Goal: Book appointment/travel/reservation

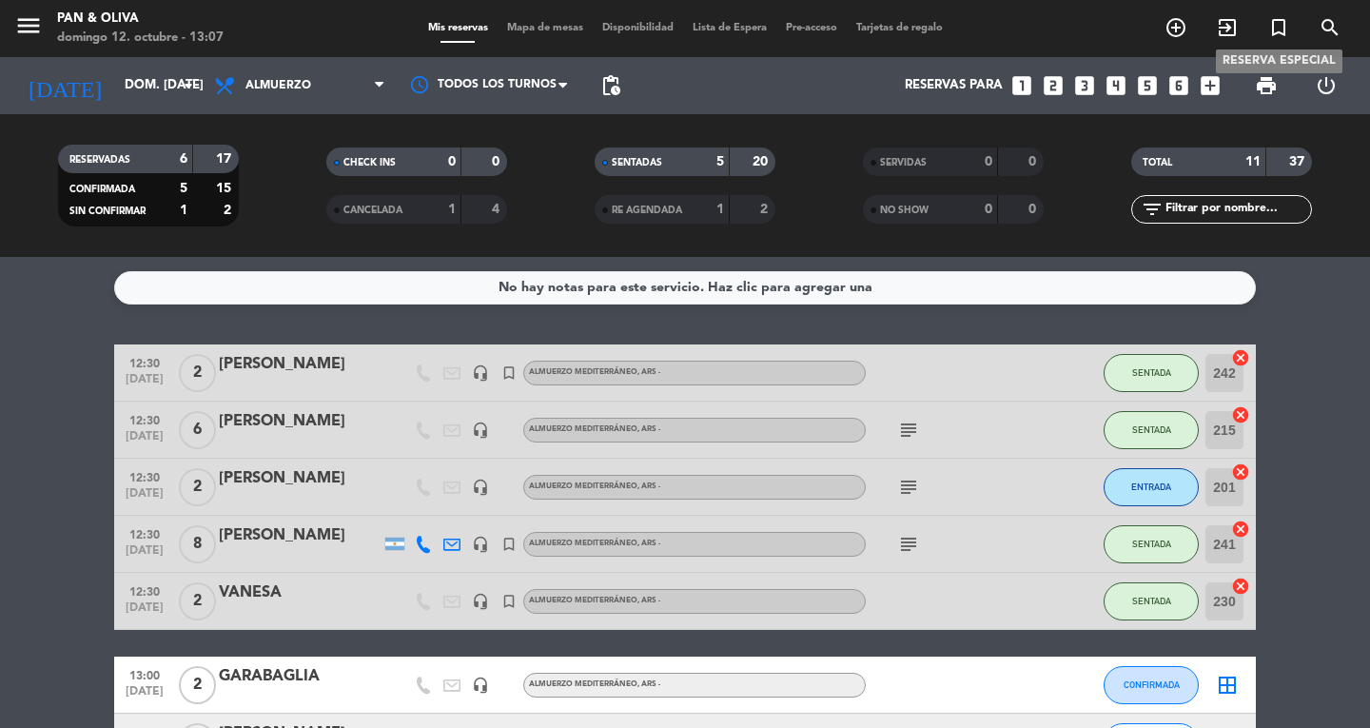
click at [1271, 23] on icon "turned_in_not" at bounding box center [1278, 27] width 23 height 23
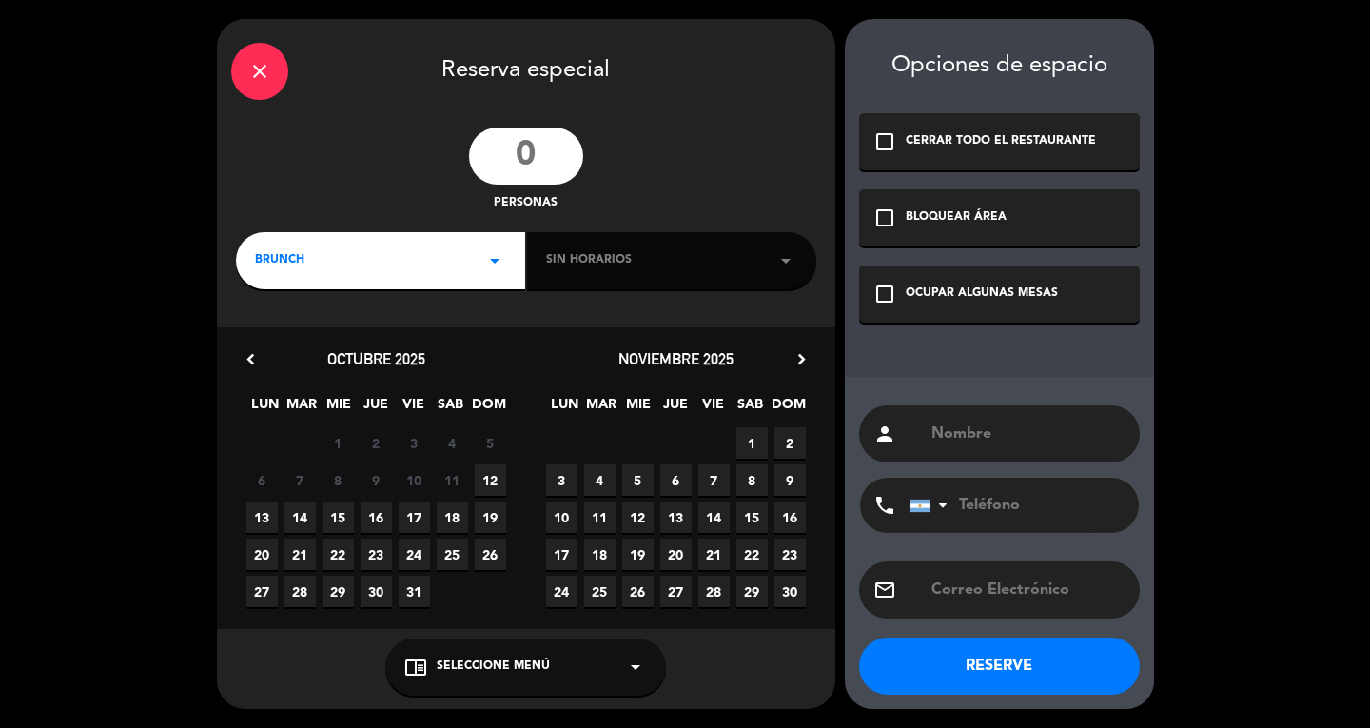
click at [548, 165] on input "number" at bounding box center [526, 155] width 114 height 57
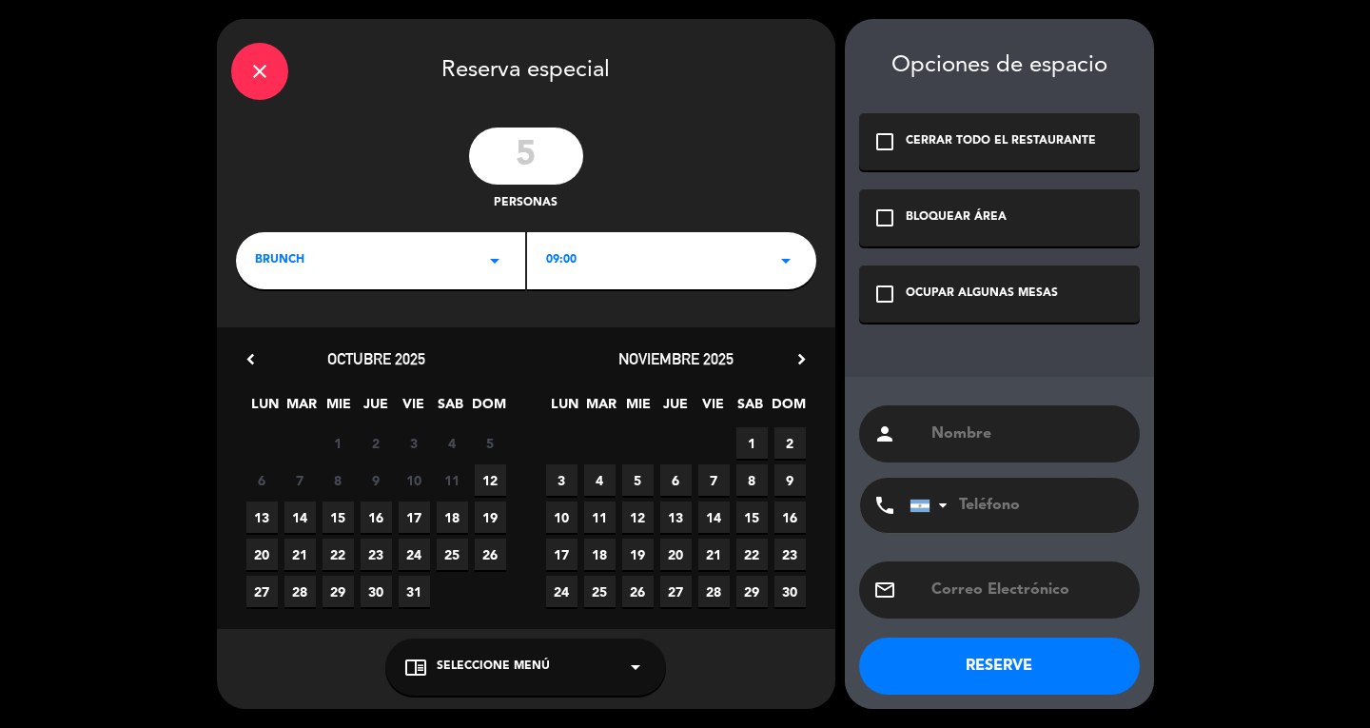
type input "5"
click at [291, 267] on span "BRUNCH" at bounding box center [279, 260] width 49 height 19
click at [289, 336] on div "Almuerzo" at bounding box center [380, 340] width 251 height 19
click at [476, 479] on span "12" at bounding box center [490, 479] width 31 height 31
click at [911, 298] on div "OCUPAR ALGUNAS MESAS" at bounding box center [982, 293] width 152 height 19
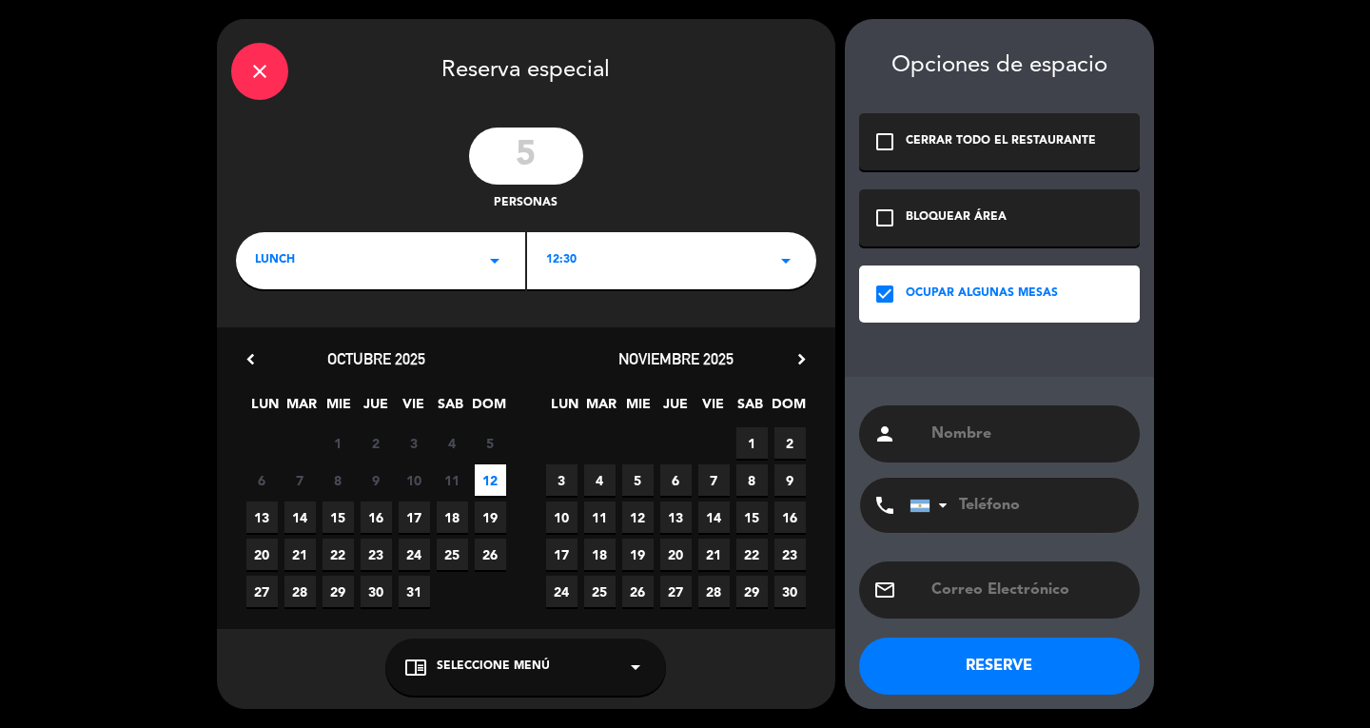
click at [941, 431] on input "text" at bounding box center [1027, 433] width 196 height 27
type input "a"
type input "[PERSON_NAME]"
click at [583, 652] on div "chrome_reader_mode Seleccione Menú arrow_drop_down" at bounding box center [525, 666] width 281 height 57
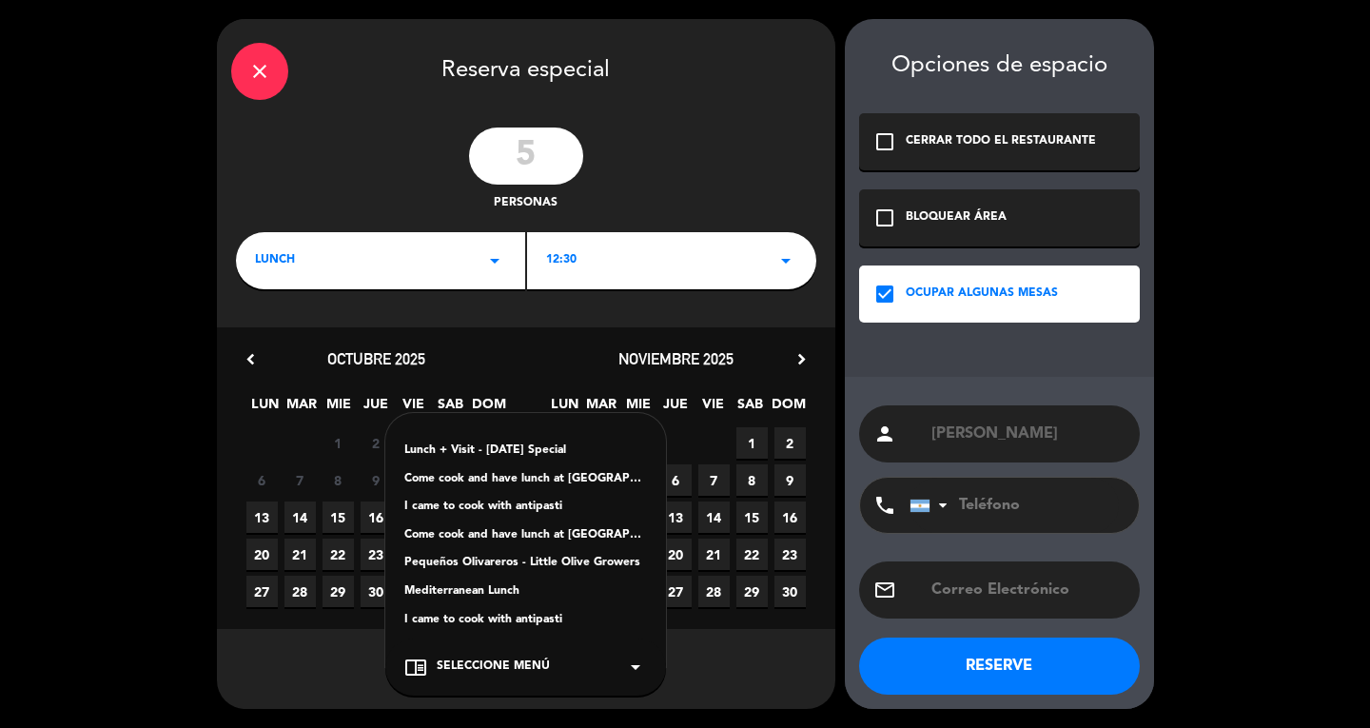
click at [518, 588] on div "Mediterranean Lunch" at bounding box center [525, 591] width 243 height 19
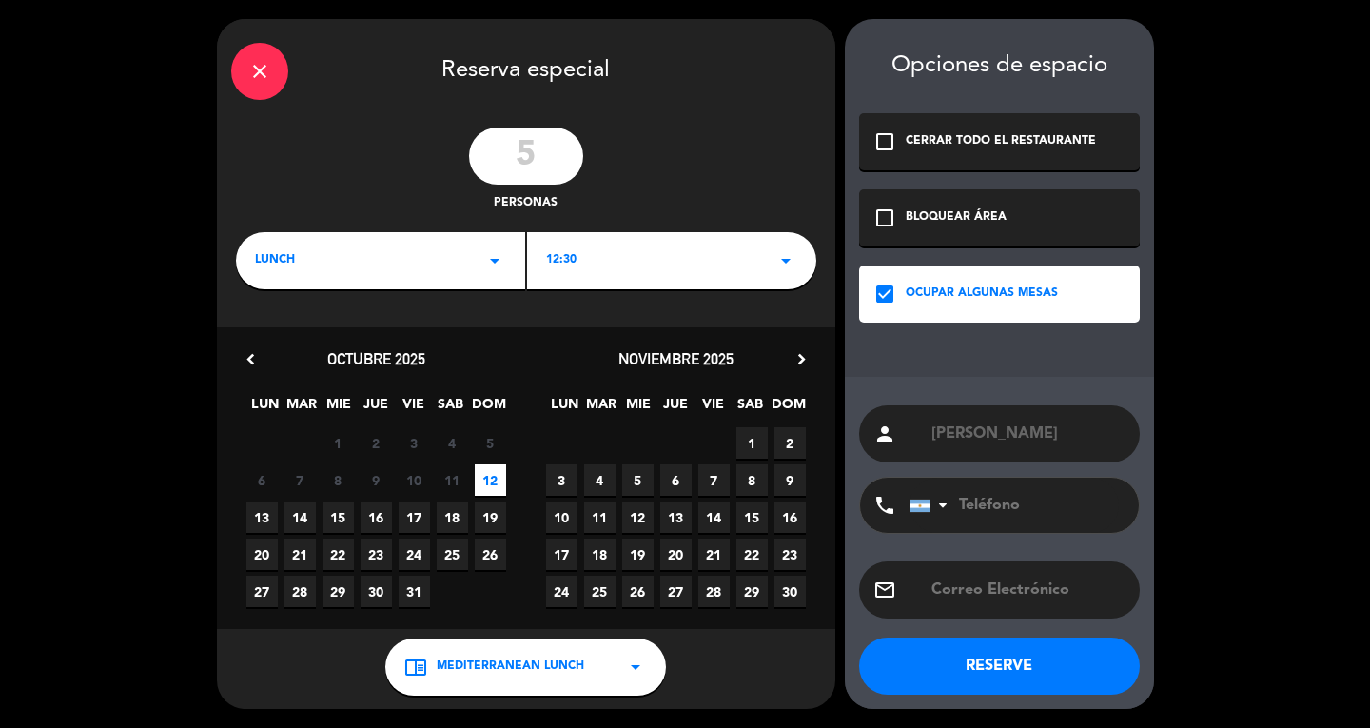
click at [986, 659] on button "RESERVE" at bounding box center [999, 665] width 281 height 57
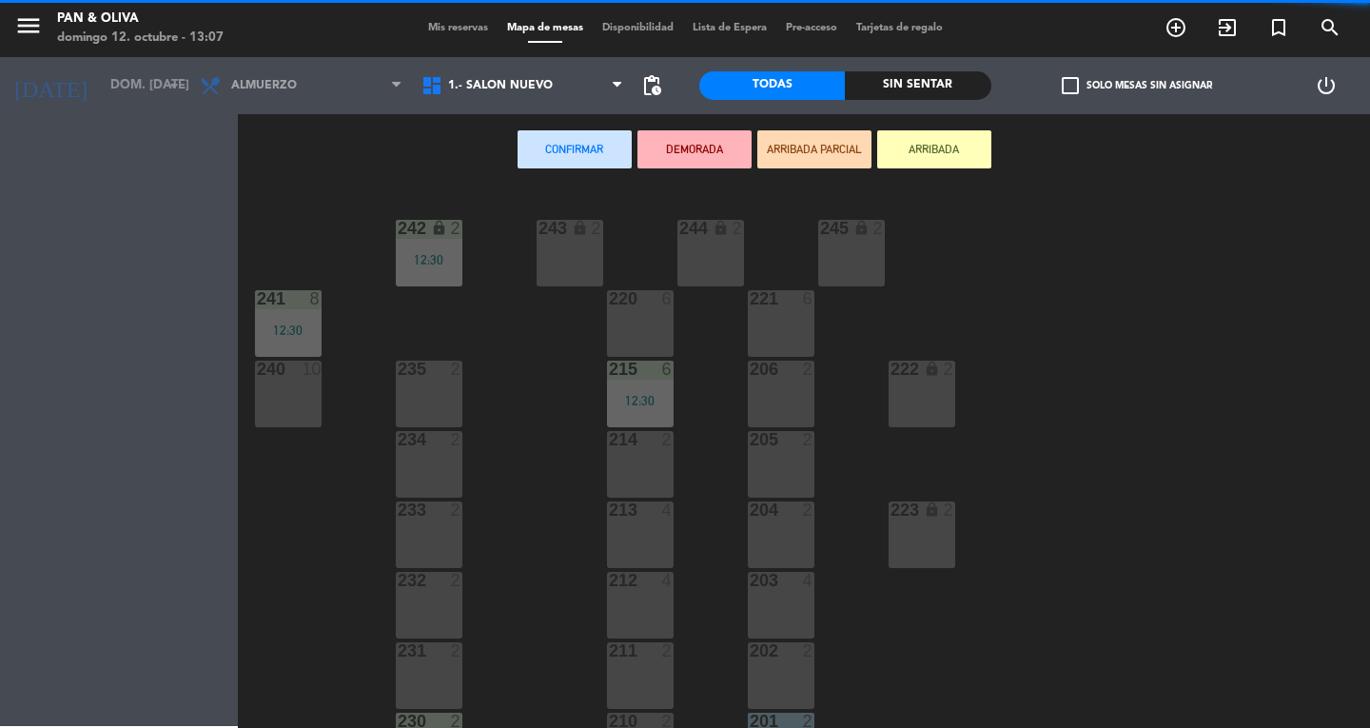
click at [449, 23] on span "Mis reservas" at bounding box center [458, 28] width 79 height 10
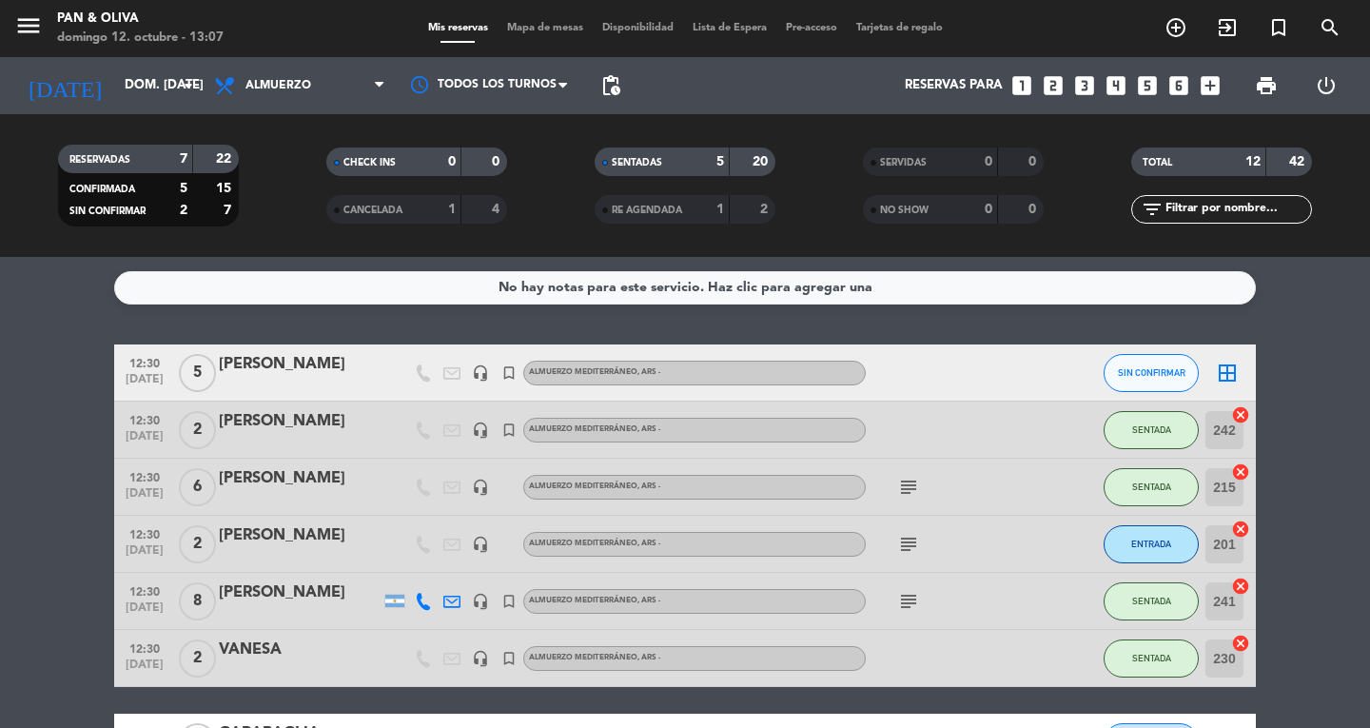
click at [526, 27] on span "Mapa de mesas" at bounding box center [545, 28] width 95 height 10
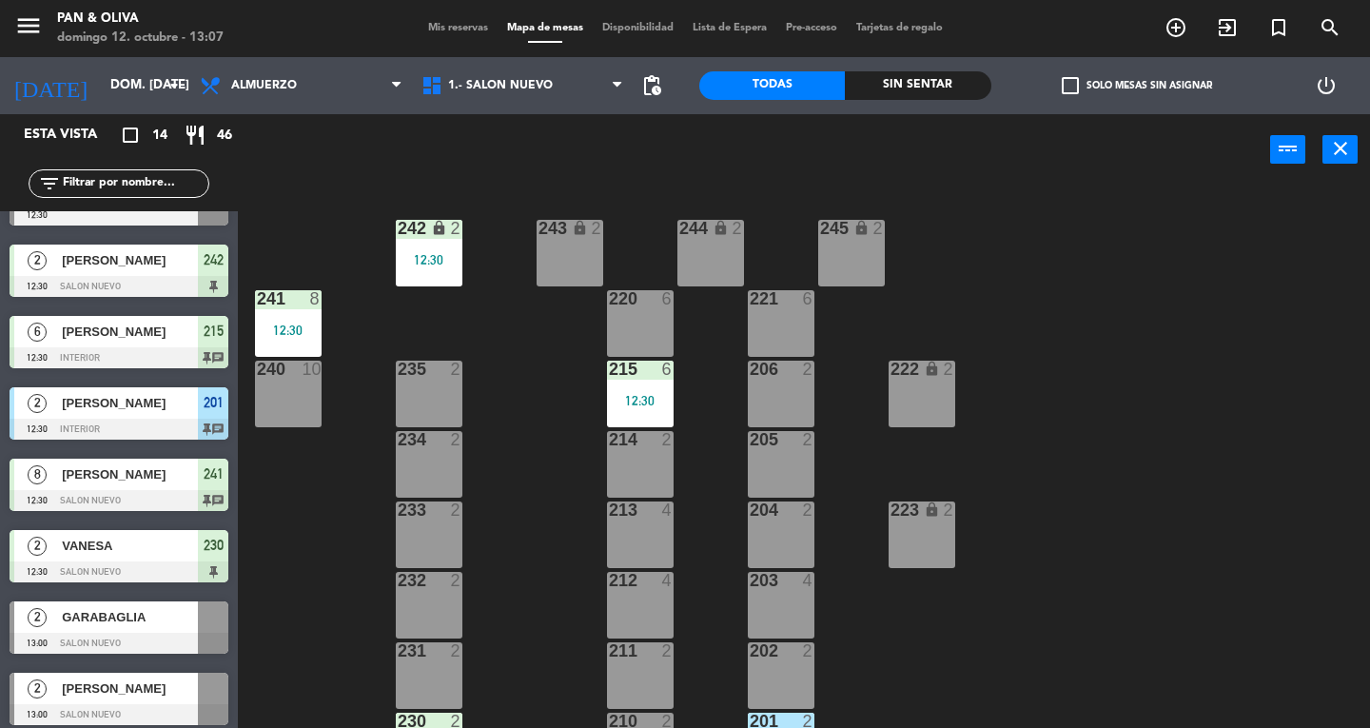
scroll to position [285, 0]
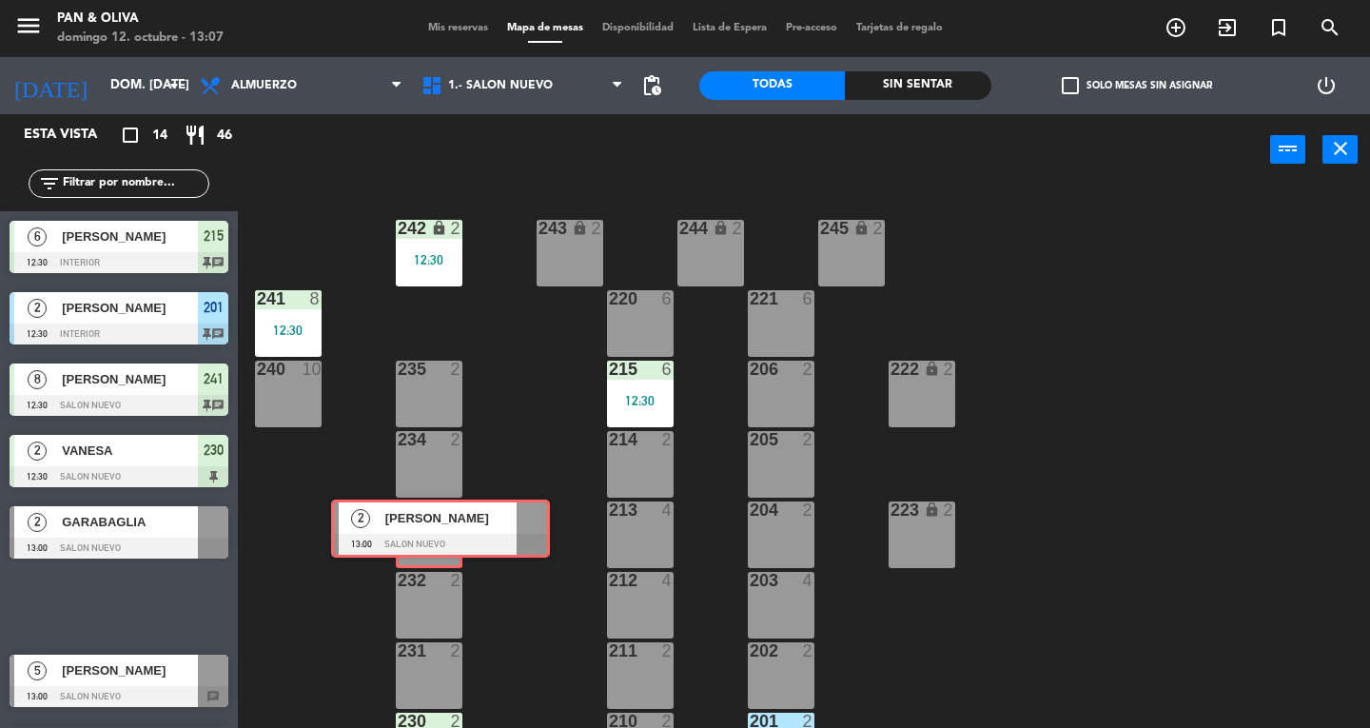
drag, startPoint x: 106, startPoint y: 606, endPoint x: 427, endPoint y: 528, distance: 330.9
click at [427, 528] on div "Esta vista crop_square 14 restaurant 46 filter_list 1 Arq. Anahi De la [PERSON_…" at bounding box center [685, 421] width 1370 height 614
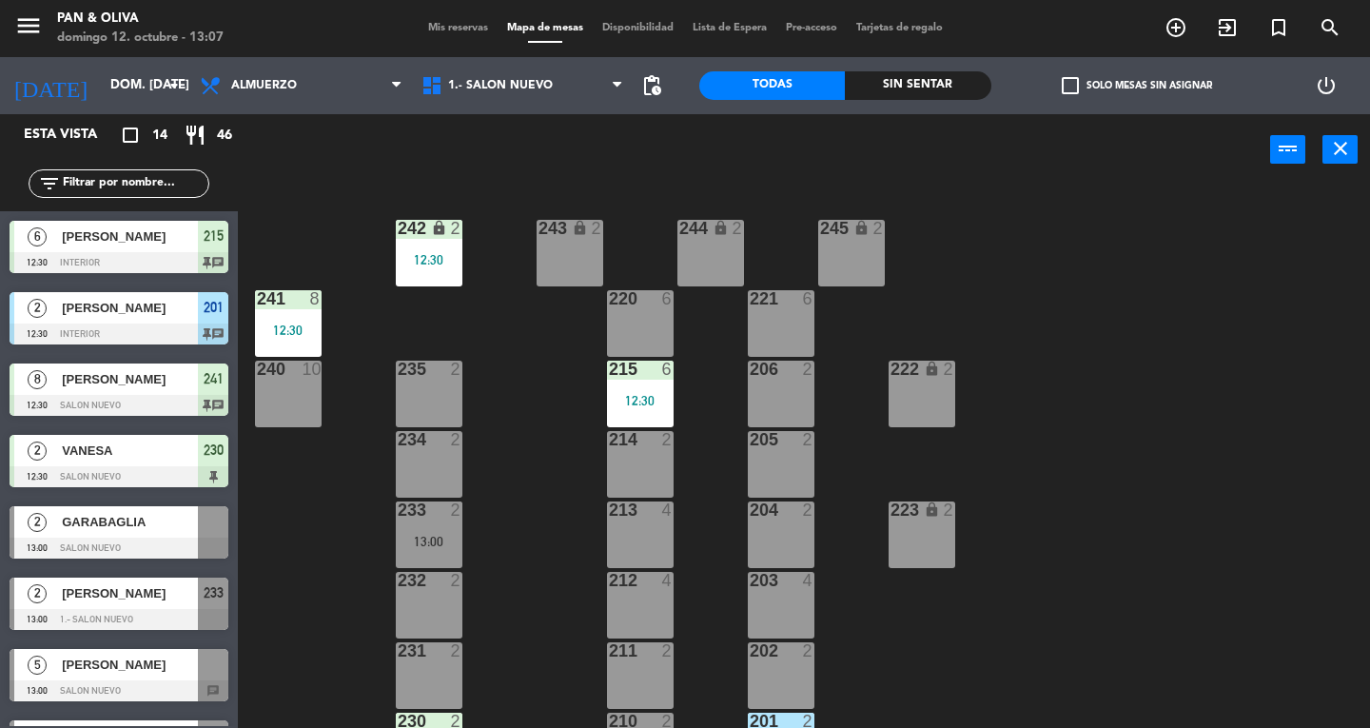
click at [427, 528] on div "233 2 13:00" at bounding box center [429, 534] width 67 height 67
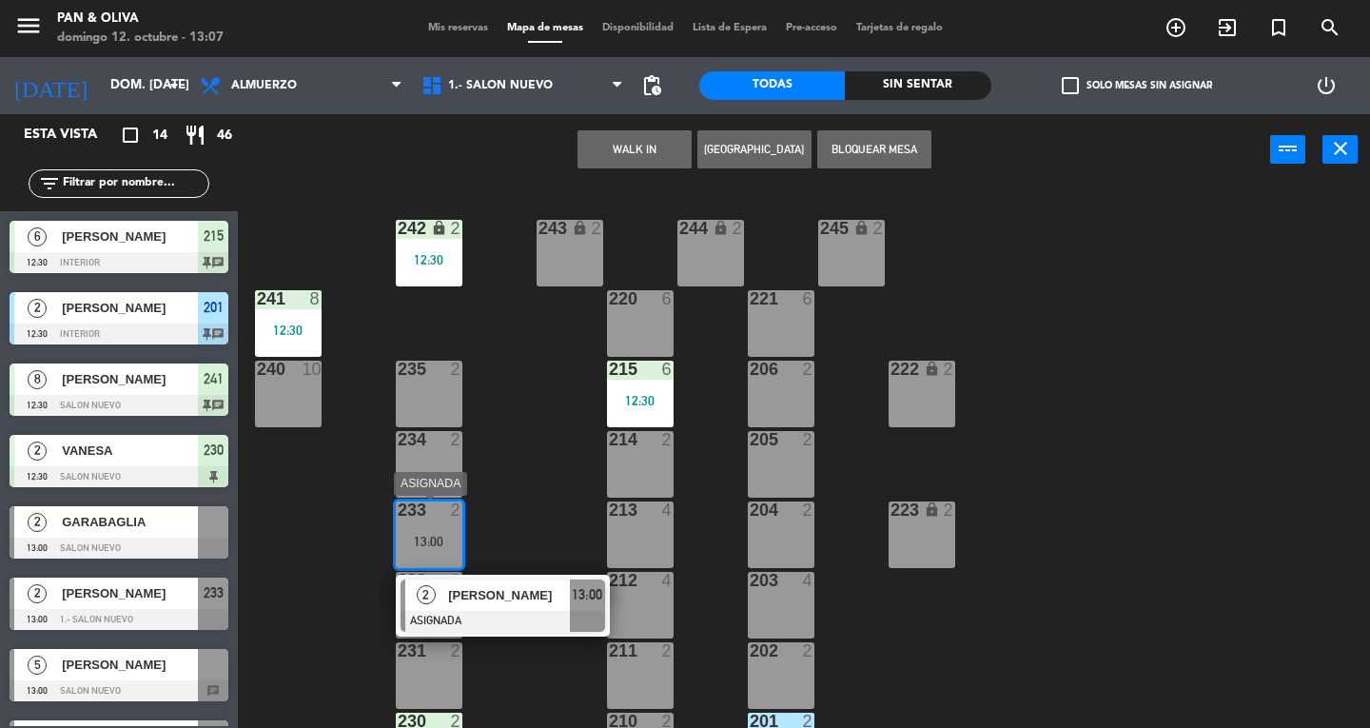
drag, startPoint x: 515, startPoint y: 604, endPoint x: 527, endPoint y: 583, distance: 24.3
click at [515, 603] on div "2 [PERSON_NAME] ASIGNADA 13:00" at bounding box center [502, 606] width 243 height 62
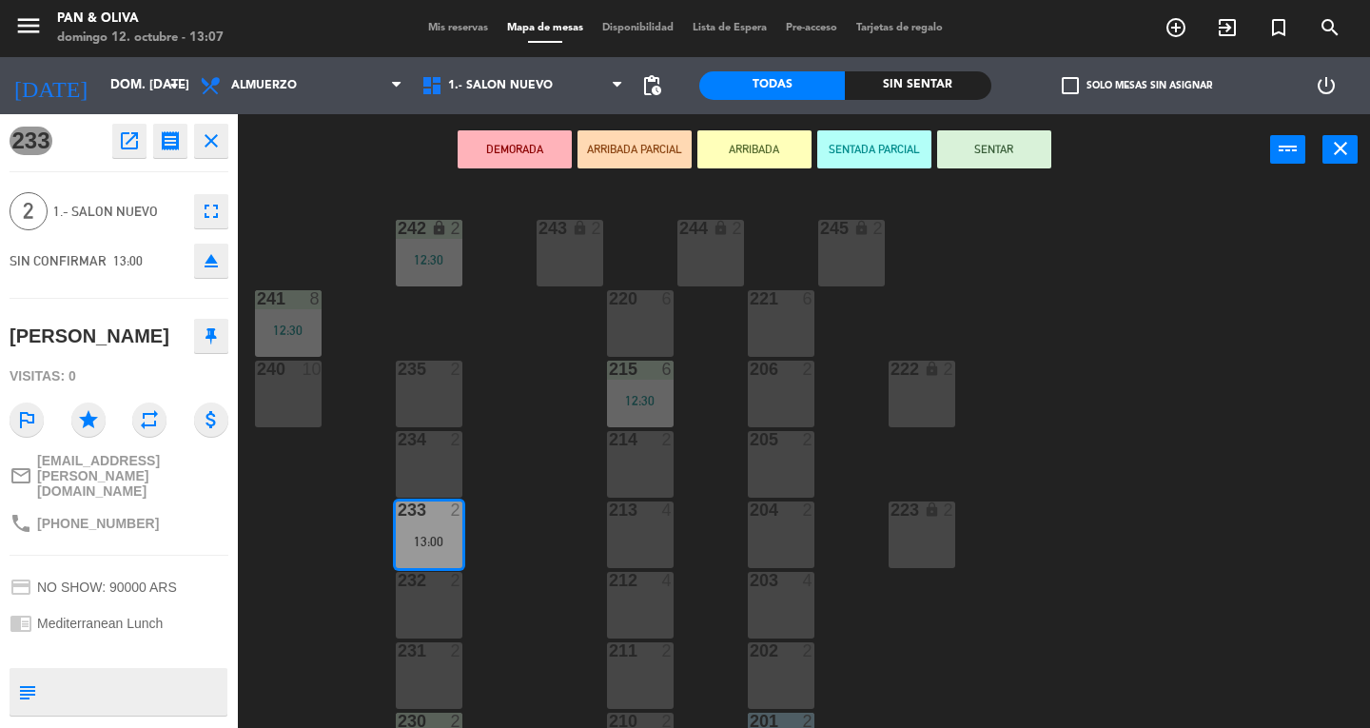
click at [997, 148] on button "SENTAR" at bounding box center [994, 149] width 114 height 38
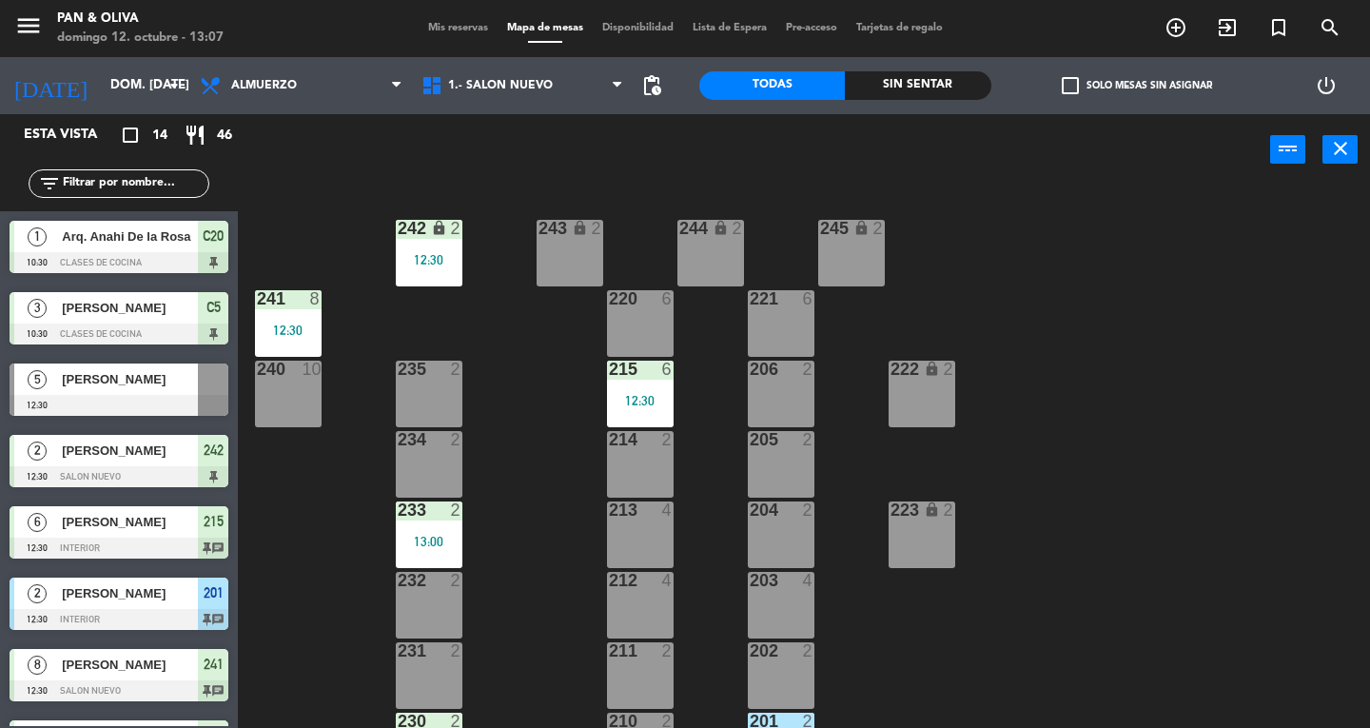
scroll to position [1, 0]
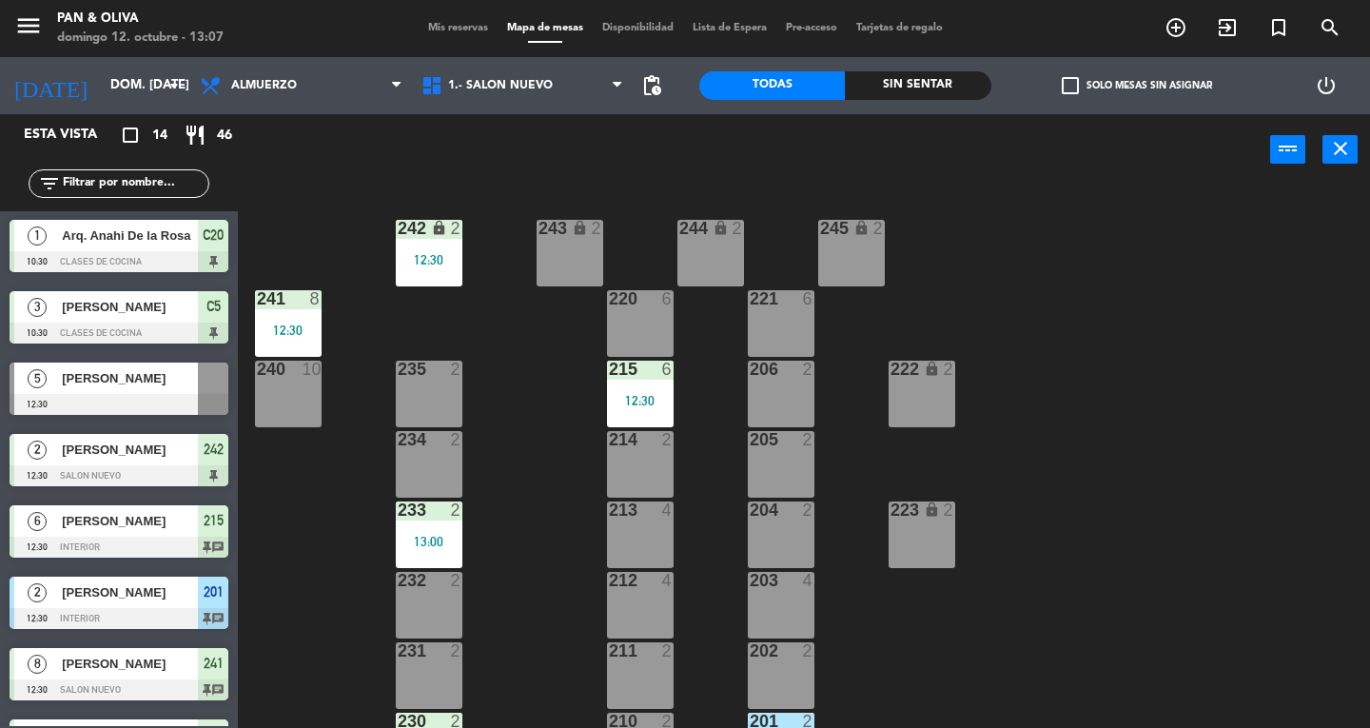
click at [452, 25] on span "Mis reservas" at bounding box center [458, 28] width 79 height 10
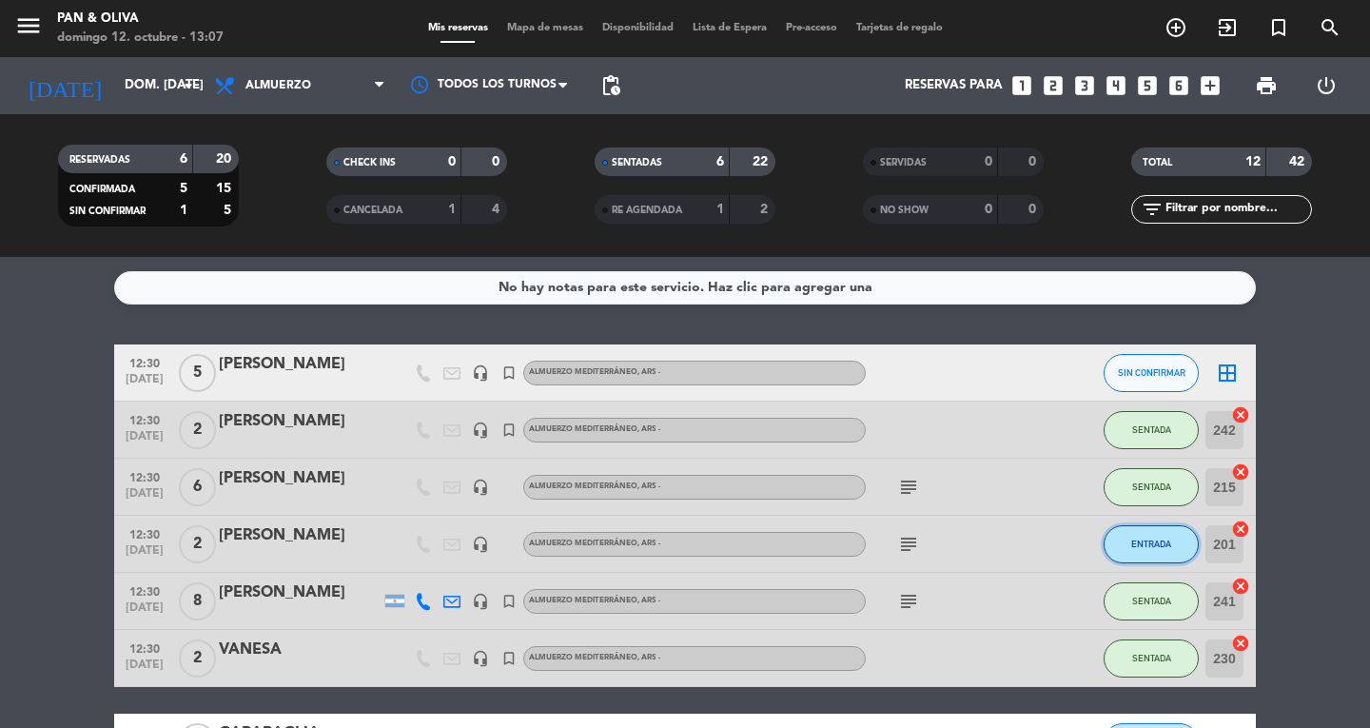
click at [1152, 547] on span "ENTRADA" at bounding box center [1151, 543] width 40 height 10
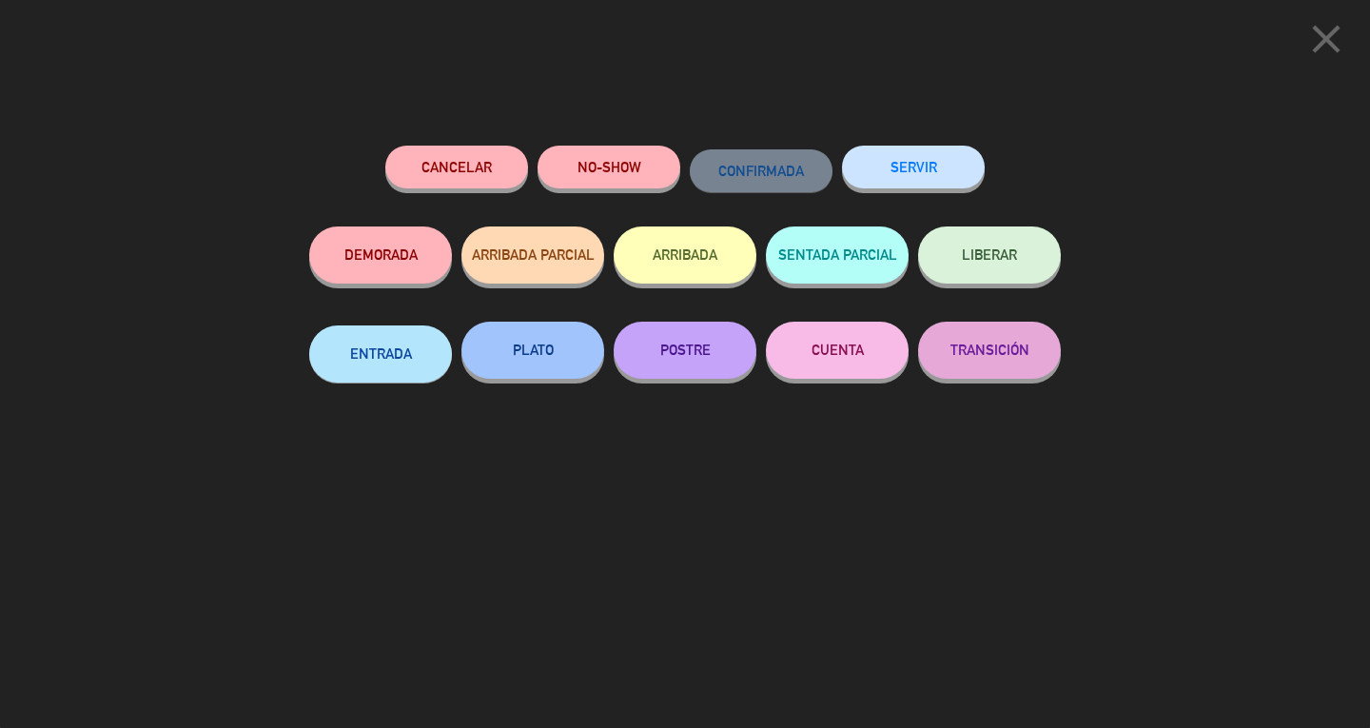
drag, startPoint x: 463, startPoint y: 328, endPoint x: 510, endPoint y: 346, distance: 50.0
click at [464, 329] on div "PLATO" at bounding box center [532, 369] width 143 height 95
click at [510, 346] on button "PLATO" at bounding box center [532, 350] width 143 height 57
